Goal: Use online tool/utility

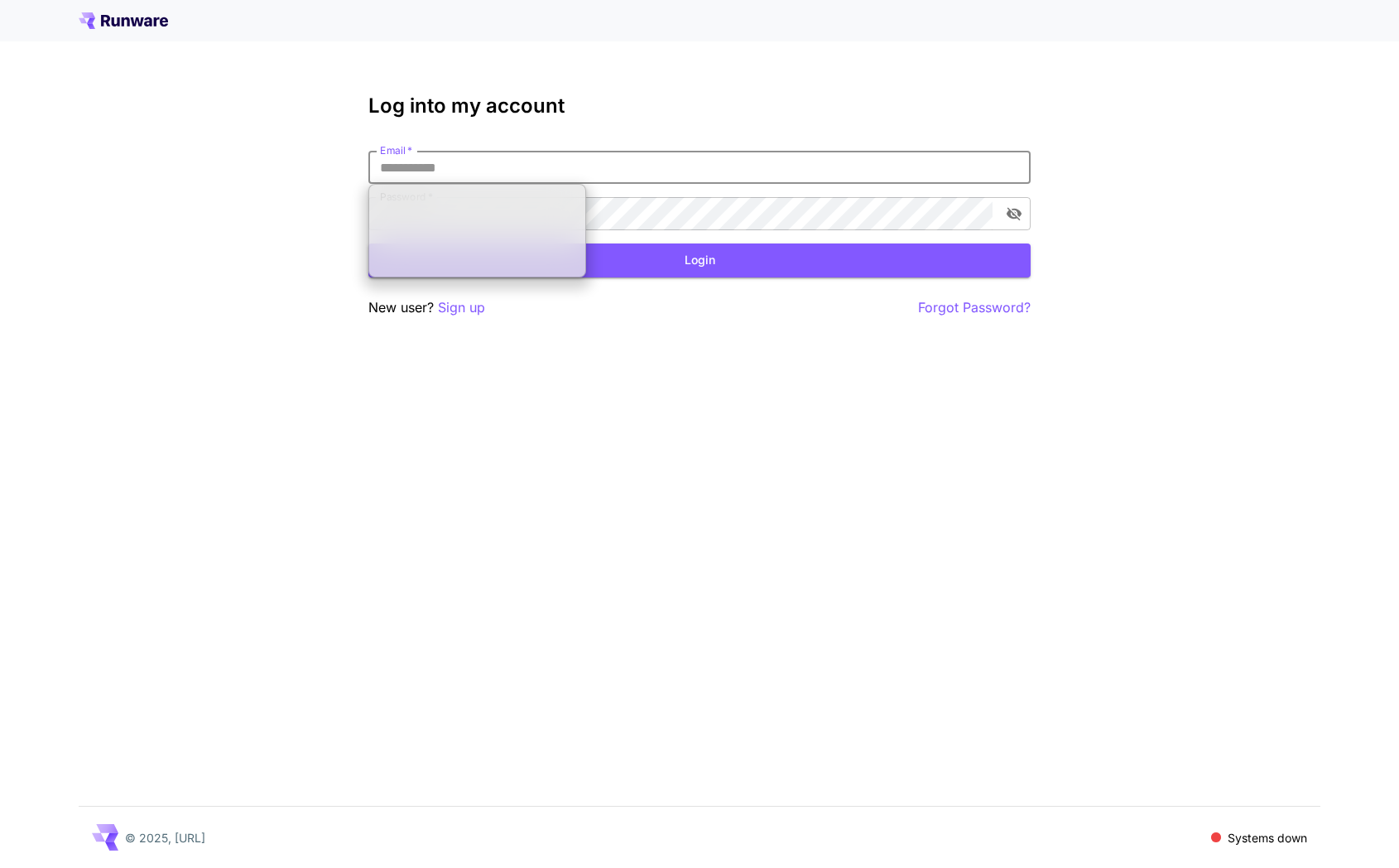
type input "**********"
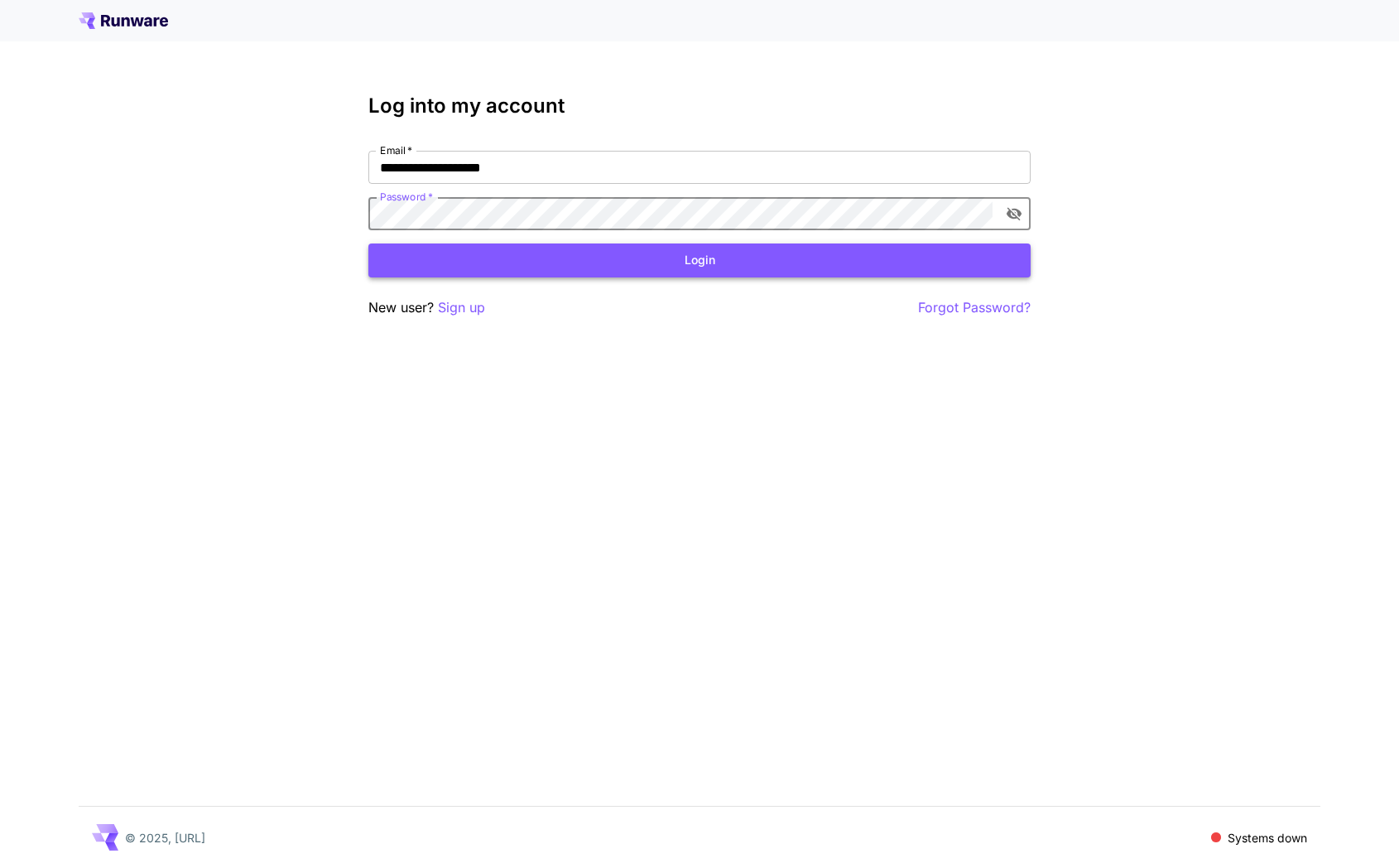
click at [556, 251] on button "Login" at bounding box center [699, 260] width 662 height 34
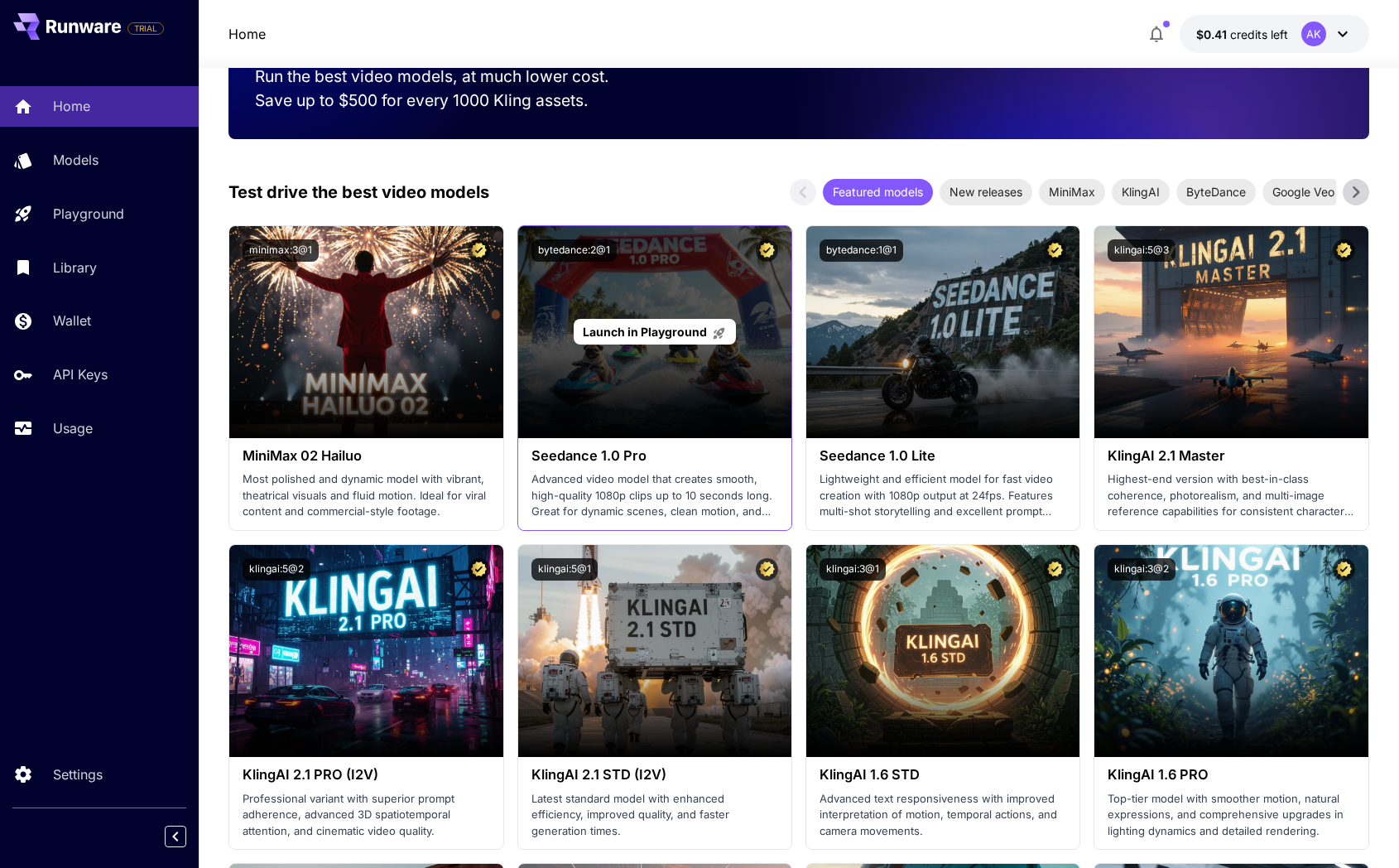
scroll to position [291, 0]
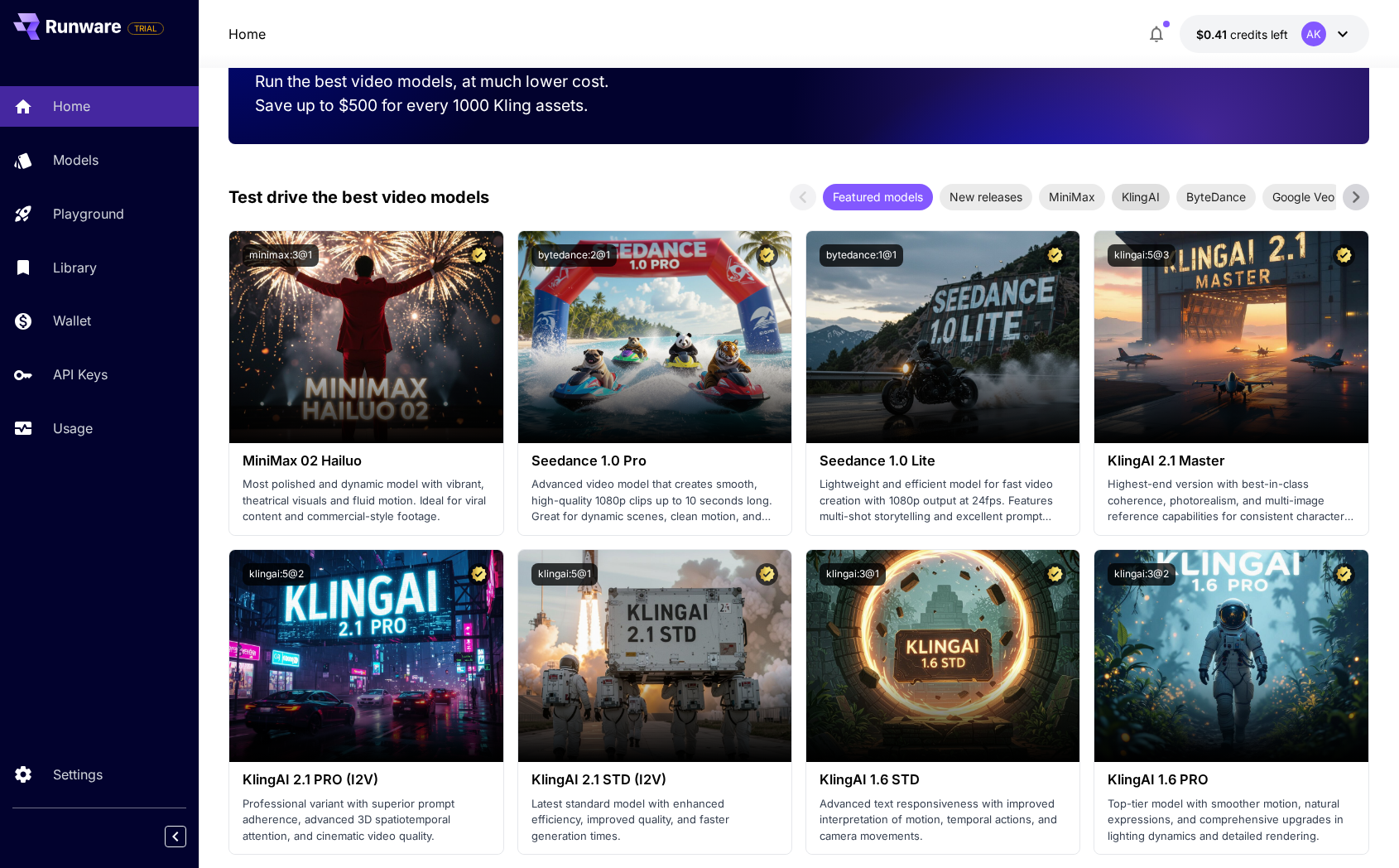
click at [1152, 191] on span "KlingAI" at bounding box center [1140, 197] width 58 height 18
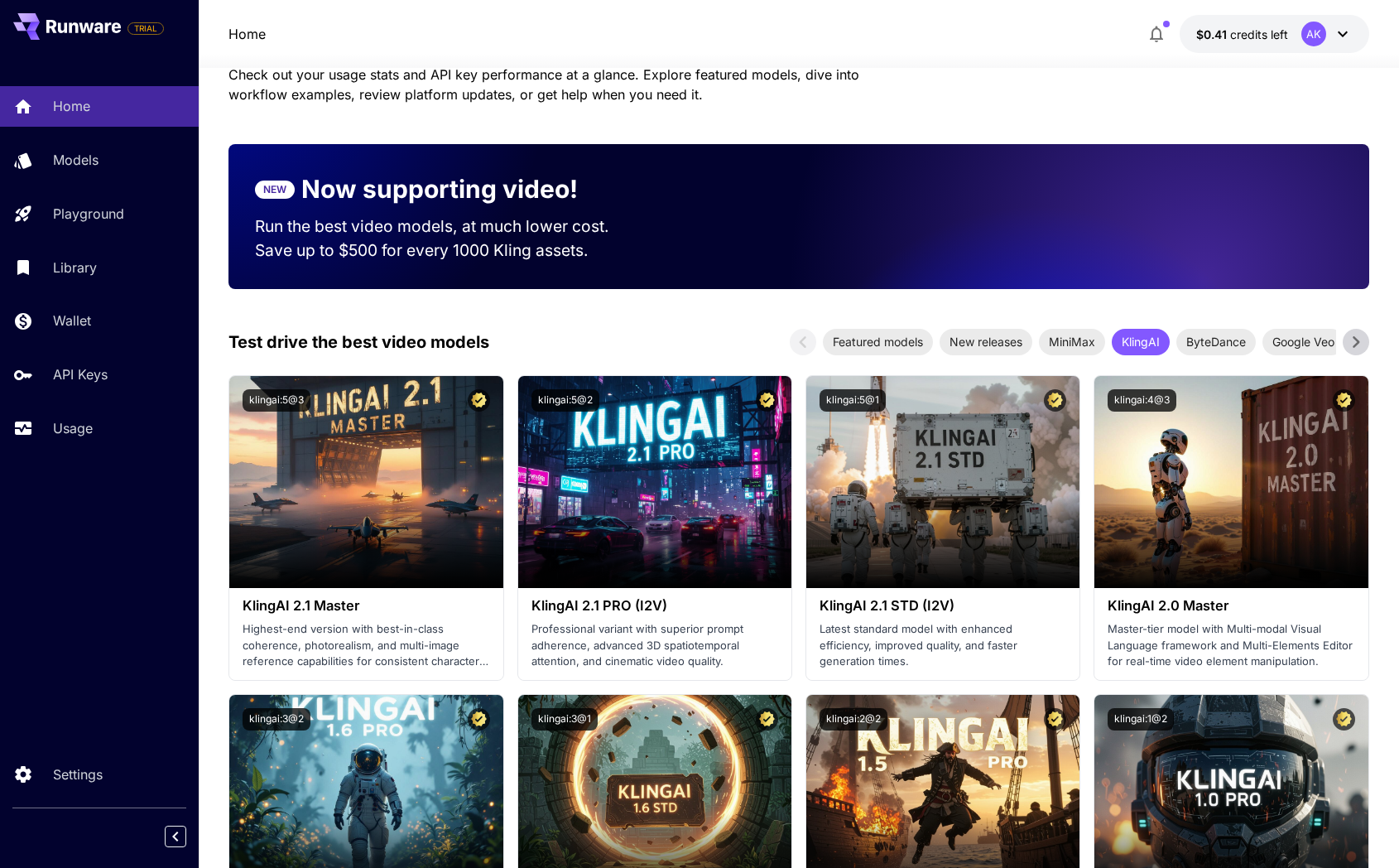
scroll to position [0, 0]
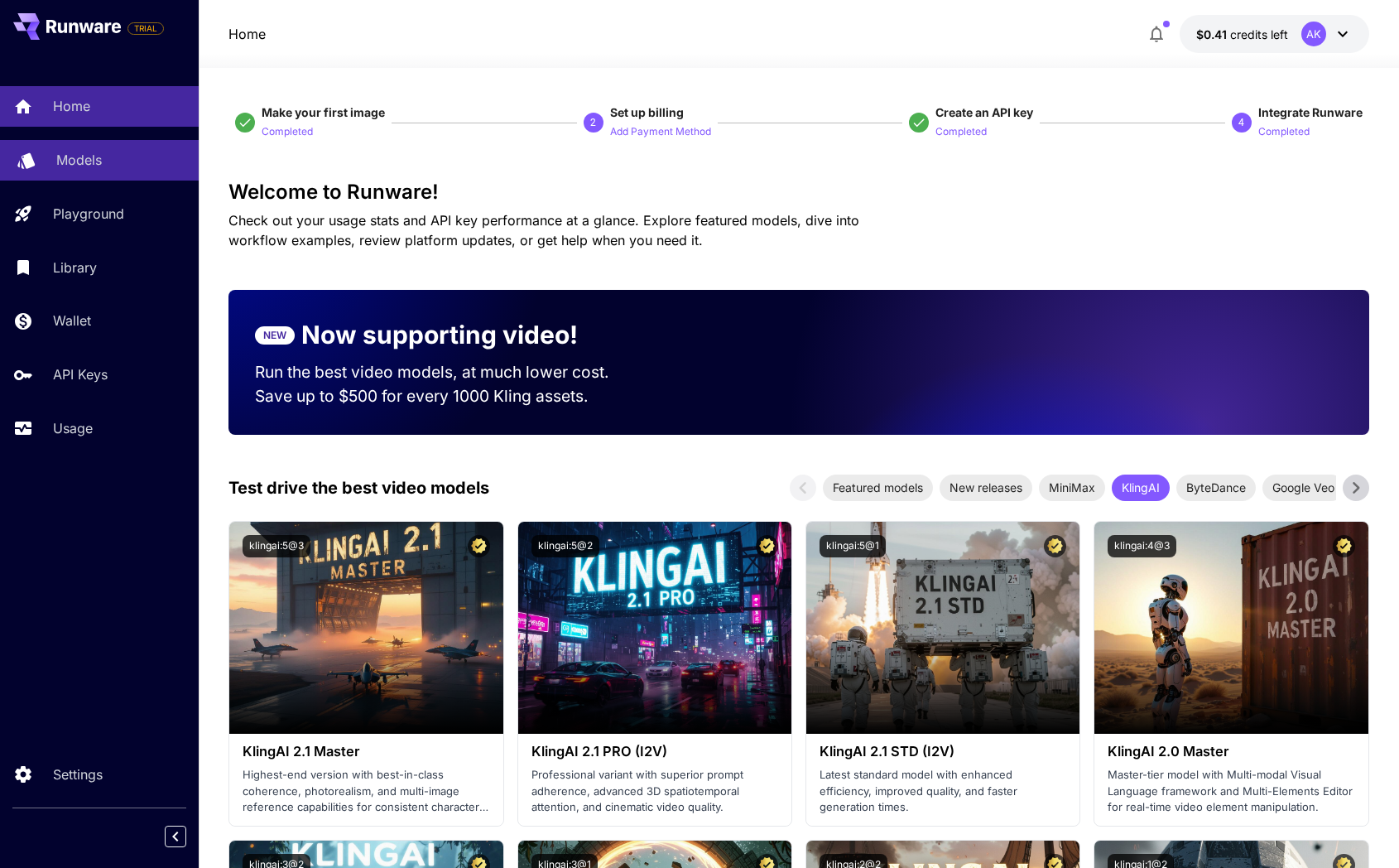
click at [97, 171] on link "Models" at bounding box center [99, 160] width 198 height 40
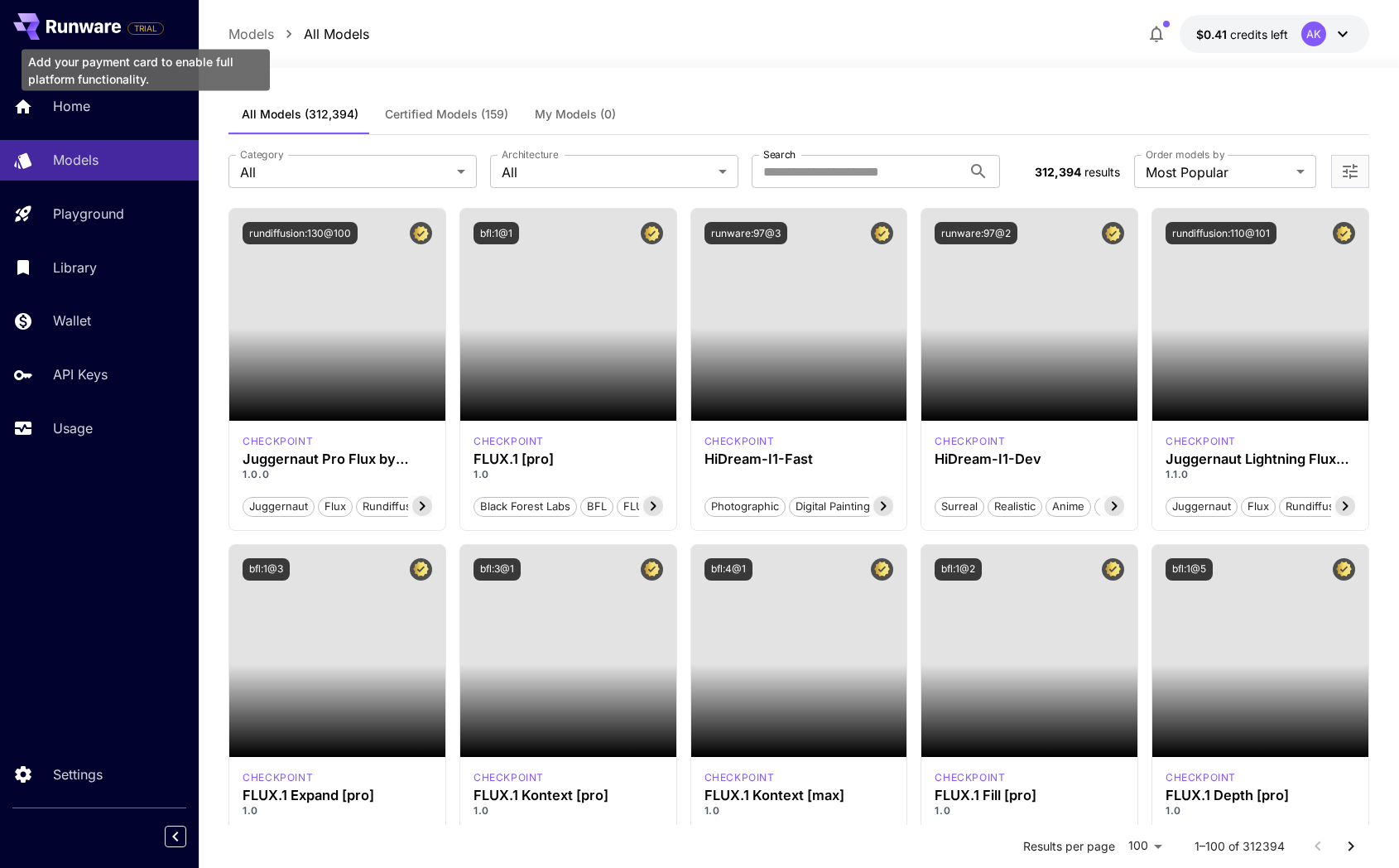
click at [147, 33] on span "TRIAL" at bounding box center [145, 29] width 34 height 13
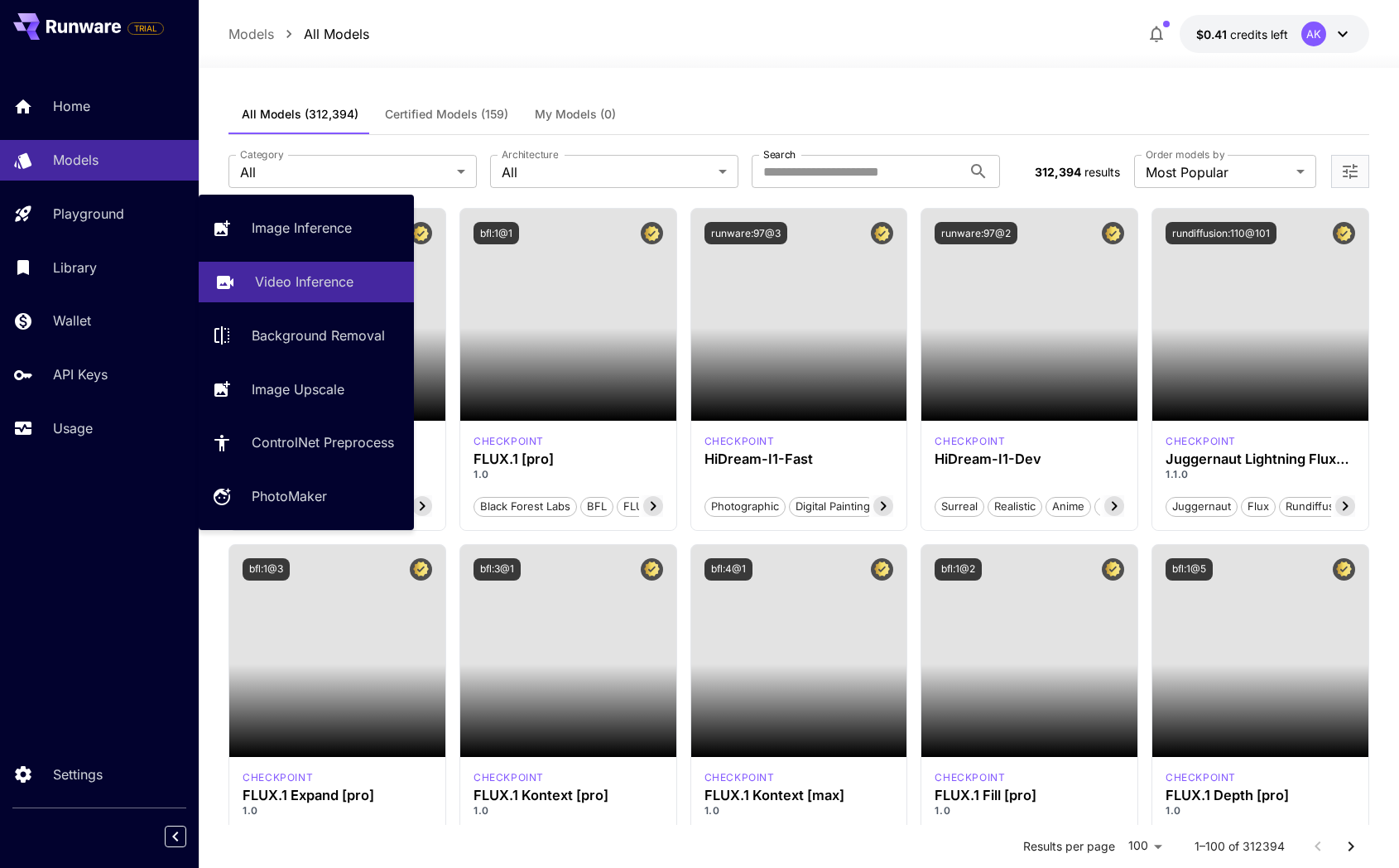
click at [260, 295] on link "Video Inference" at bounding box center [306, 281] width 215 height 40
